Goal: Obtain resource: Obtain resource

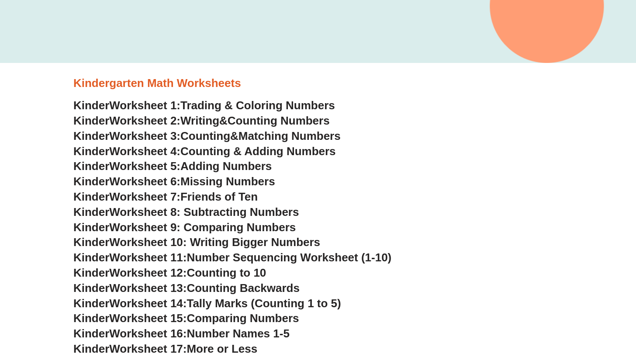
click at [144, 192] on span "Worksheet 7:" at bounding box center [144, 196] width 71 height 13
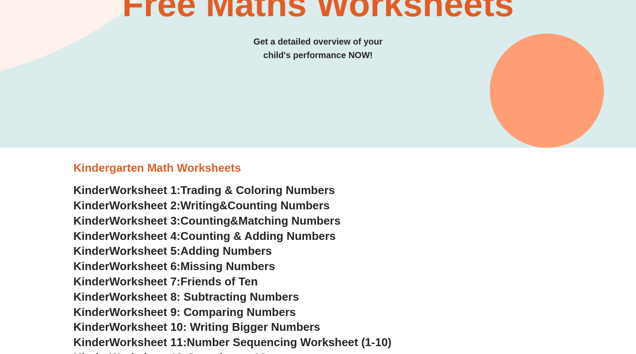
scroll to position [101, 0]
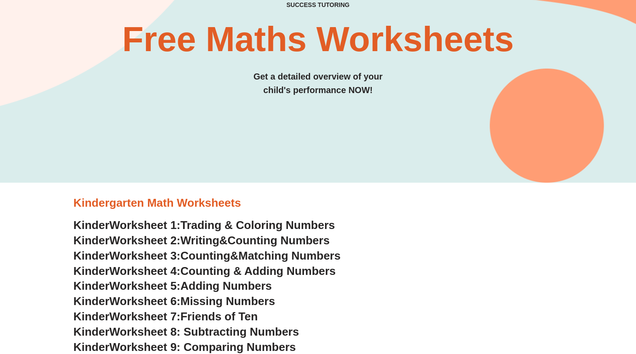
drag, startPoint x: 502, startPoint y: 166, endPoint x: 498, endPoint y: 158, distance: 9.8
click at [498, 158] on div "SUCCESS TUTORING​ Free Maths Worksheets​ Get a detailed overview of your child'…" at bounding box center [318, 23] width 572 height 319
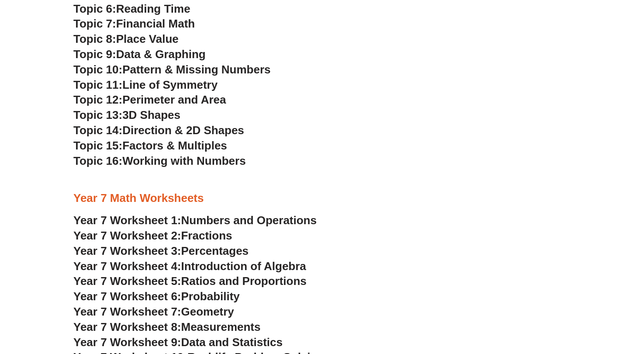
scroll to position [1981, 0]
click at [192, 305] on span "Geometry" at bounding box center [207, 311] width 53 height 13
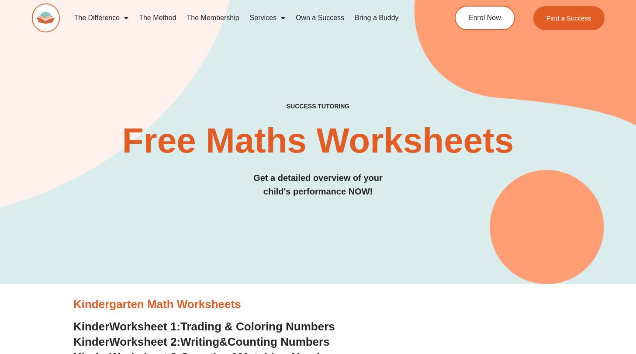
scroll to position [0, 0]
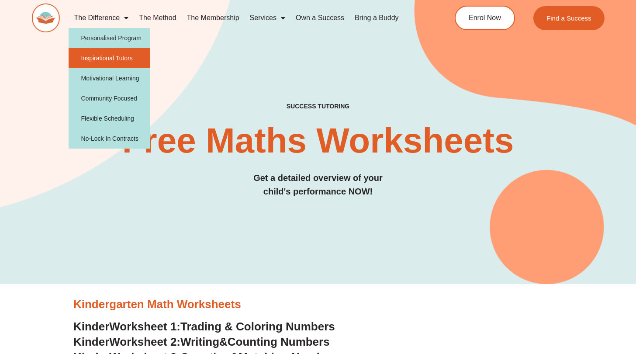
click at [146, 50] on link "Inspirational Tutors" at bounding box center [110, 58] width 82 height 20
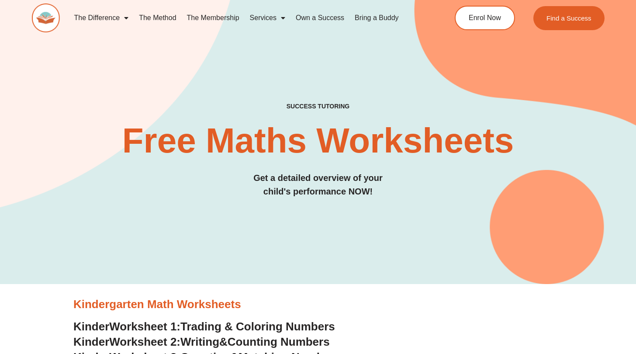
click at [174, 16] on link "The Method" at bounding box center [158, 18] width 48 height 20
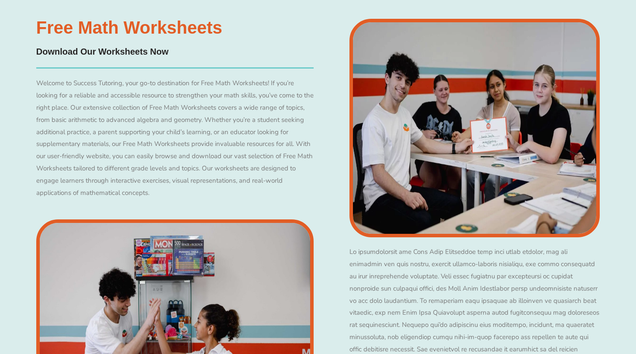
scroll to position [3042, 0]
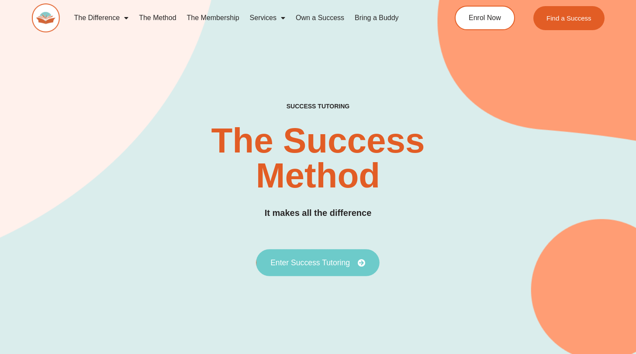
click at [358, 262] on icon at bounding box center [362, 262] width 8 height 8
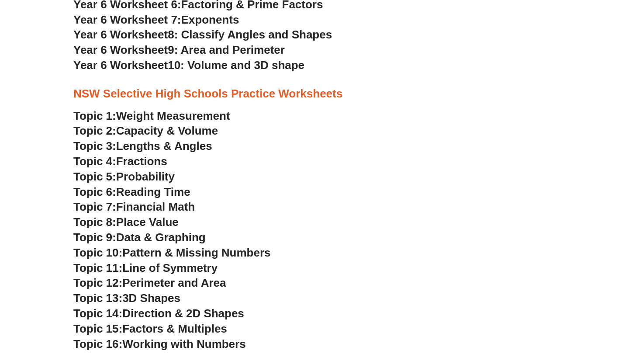
scroll to position [1799, 0]
click at [194, 139] on span "Lengths & Angles" at bounding box center [164, 145] width 96 height 13
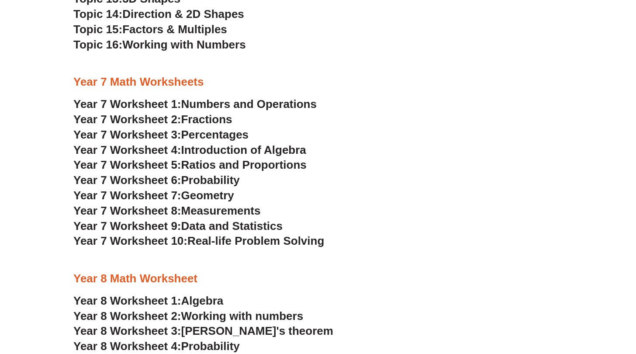
scroll to position [2103, 0]
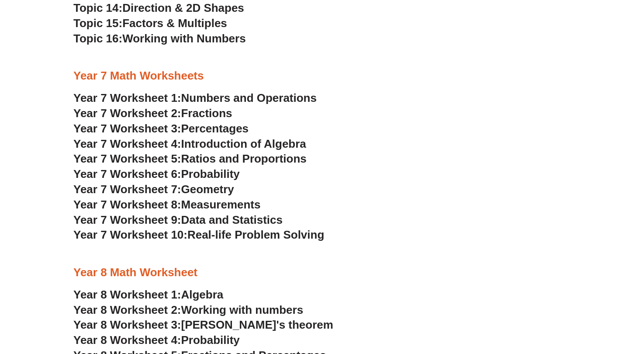
click at [285, 152] on span "Ratios and Proportions" at bounding box center [243, 158] width 125 height 13
